Goal: Information Seeking & Learning: Learn about a topic

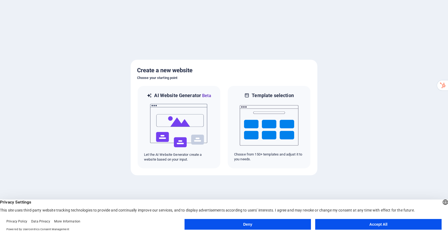
click at [431, 222] on button "Accept All" at bounding box center [378, 224] width 127 height 11
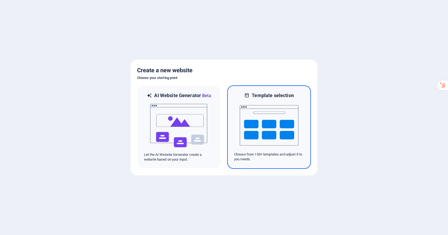
click at [282, 117] on img at bounding box center [269, 125] width 59 height 53
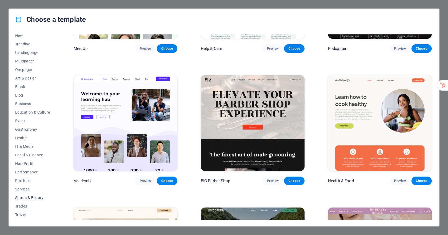
scroll to position [28, 0]
click at [33, 137] on span "IT & Media" at bounding box center [32, 139] width 35 height 4
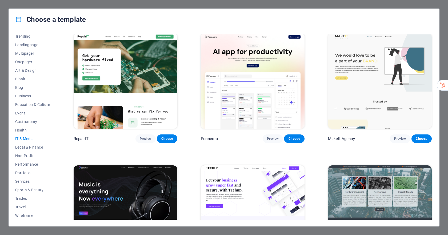
scroll to position [0, 0]
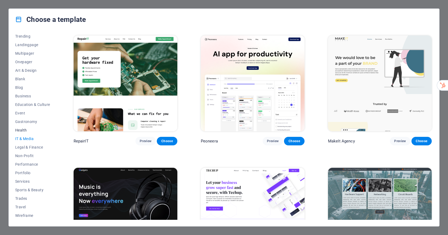
click at [25, 132] on span "Health" at bounding box center [32, 130] width 35 height 4
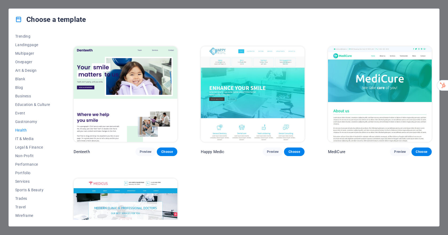
scroll to position [55, 0]
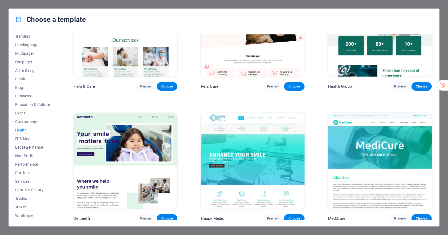
click at [25, 147] on span "Legal & Finance" at bounding box center [32, 147] width 35 height 4
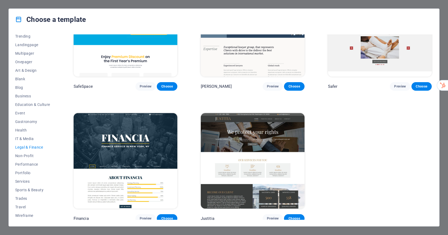
scroll to position [0, 0]
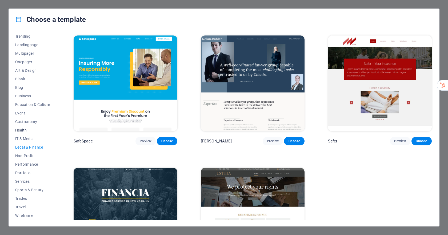
click at [22, 130] on span "Health" at bounding box center [32, 130] width 35 height 4
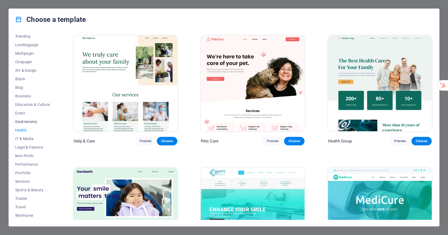
click at [33, 124] on button "Gastronomy" at bounding box center [32, 121] width 35 height 9
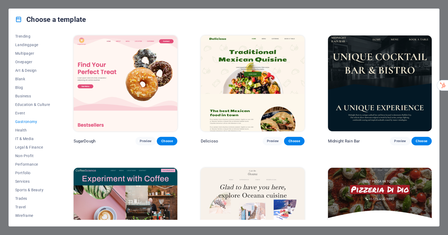
click at [14, 113] on div "All Templates My Templates New Trending Landingpage Multipager Onepager Art & D…" at bounding box center [224, 128] width 431 height 196
click at [27, 36] on span "Trending" at bounding box center [32, 36] width 35 height 4
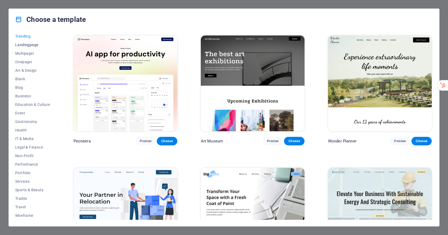
click at [26, 44] on span "Landingpage" at bounding box center [32, 45] width 35 height 4
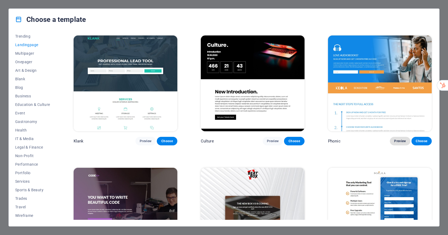
click at [401, 143] on span "Preview" at bounding box center [400, 141] width 12 height 4
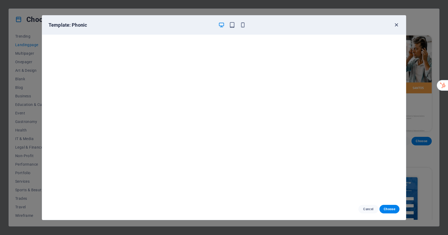
click at [398, 28] on button "button" at bounding box center [396, 25] width 6 height 6
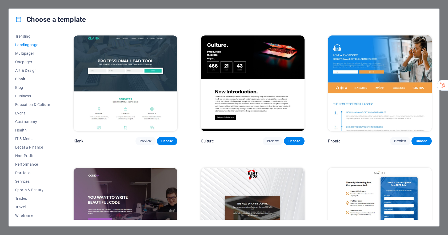
click at [20, 81] on button "Blank" at bounding box center [32, 79] width 35 height 9
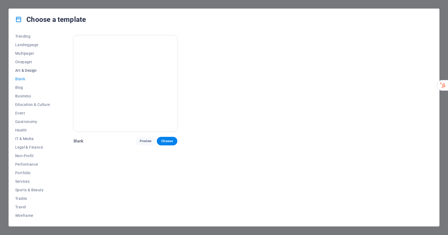
click at [25, 72] on span "Art & Design" at bounding box center [32, 70] width 35 height 4
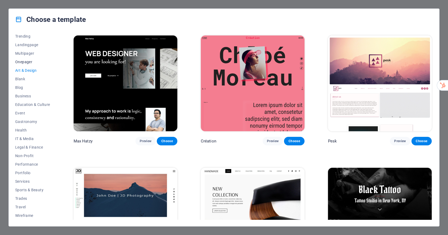
click at [26, 61] on span "Onepager" at bounding box center [32, 62] width 35 height 4
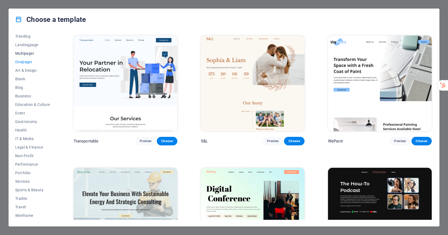
click at [27, 53] on span "Multipager" at bounding box center [32, 53] width 35 height 4
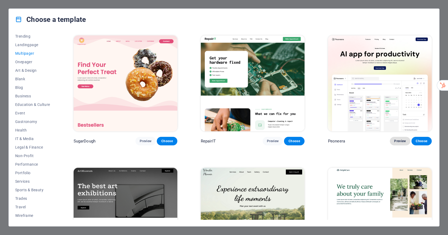
click at [402, 141] on span "Preview" at bounding box center [400, 141] width 12 height 4
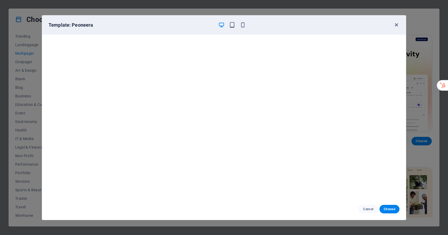
click at [398, 27] on icon "button" at bounding box center [397, 25] width 6 height 6
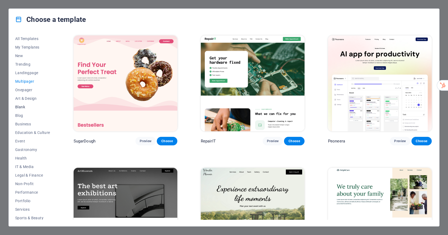
scroll to position [28, 0]
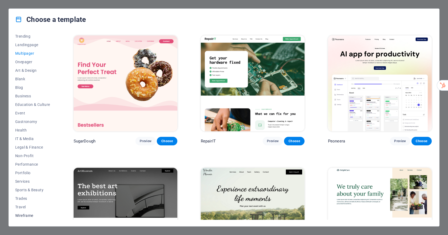
click at [27, 216] on span "Wireframe" at bounding box center [32, 216] width 35 height 4
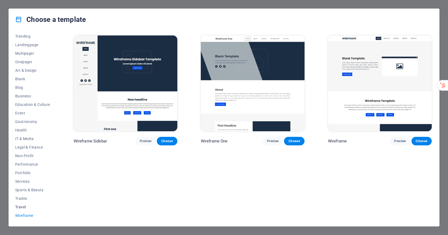
click at [26, 207] on span "Travel" at bounding box center [32, 207] width 35 height 4
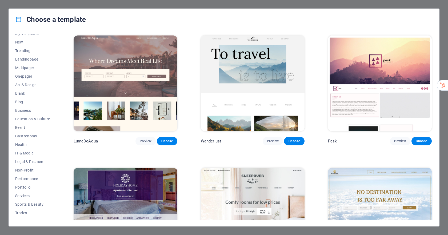
scroll to position [0, 0]
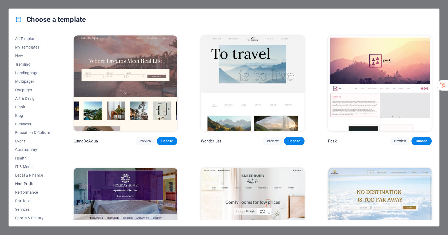
click at [27, 184] on span "Non-Profit" at bounding box center [32, 184] width 35 height 4
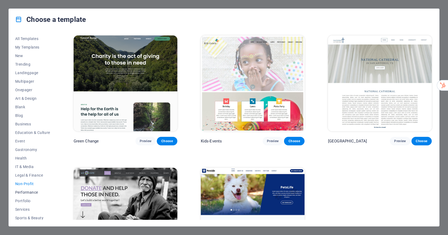
click at [24, 192] on span "Performance" at bounding box center [32, 192] width 35 height 4
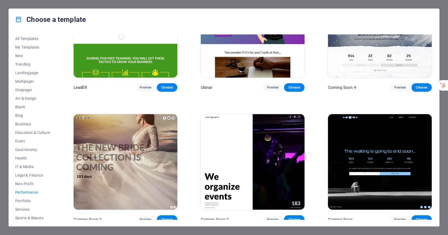
scroll to position [583, 0]
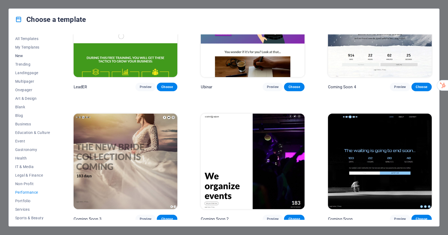
click at [24, 57] on span "New" at bounding box center [32, 56] width 35 height 4
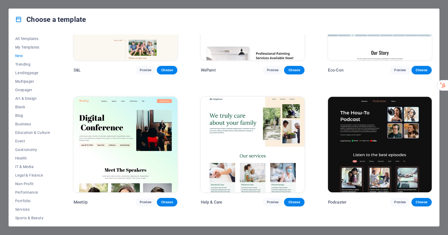
scroll to position [400, 0]
